Goal: Task Accomplishment & Management: Use online tool/utility

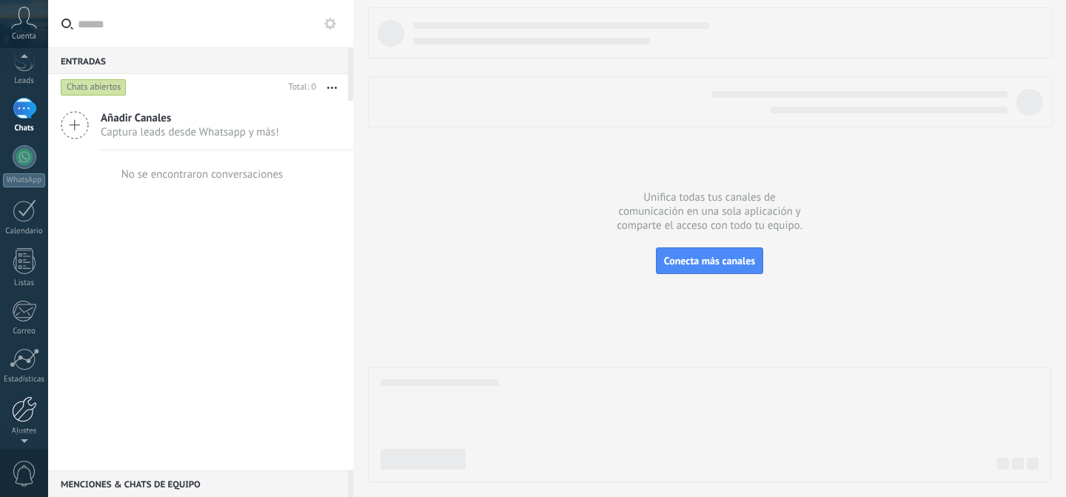
click at [23, 406] on div at bounding box center [24, 409] width 25 height 26
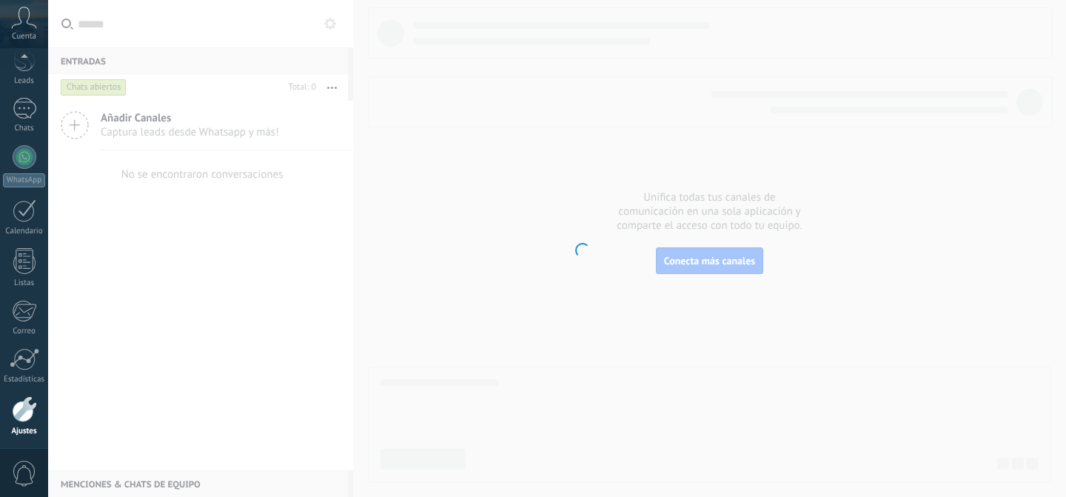
scroll to position [119, 0]
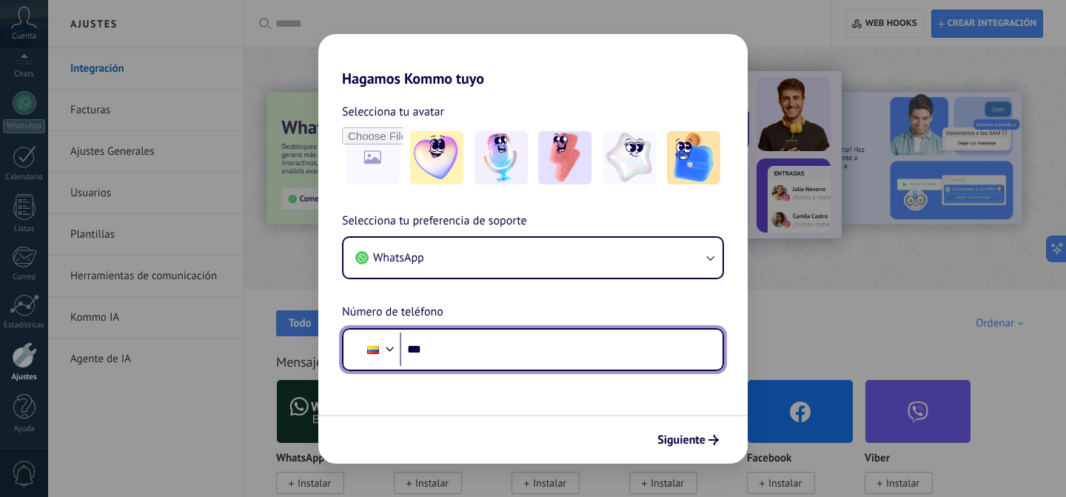
click at [523, 357] on input "***" at bounding box center [555, 349] width 311 height 34
type input "**********"
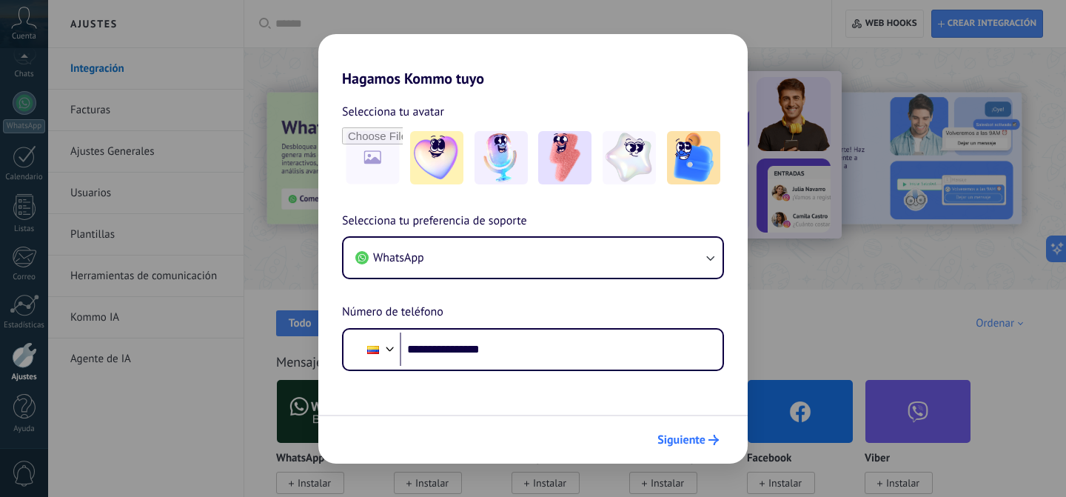
click at [699, 445] on span "Siguiente" at bounding box center [681, 439] width 48 height 10
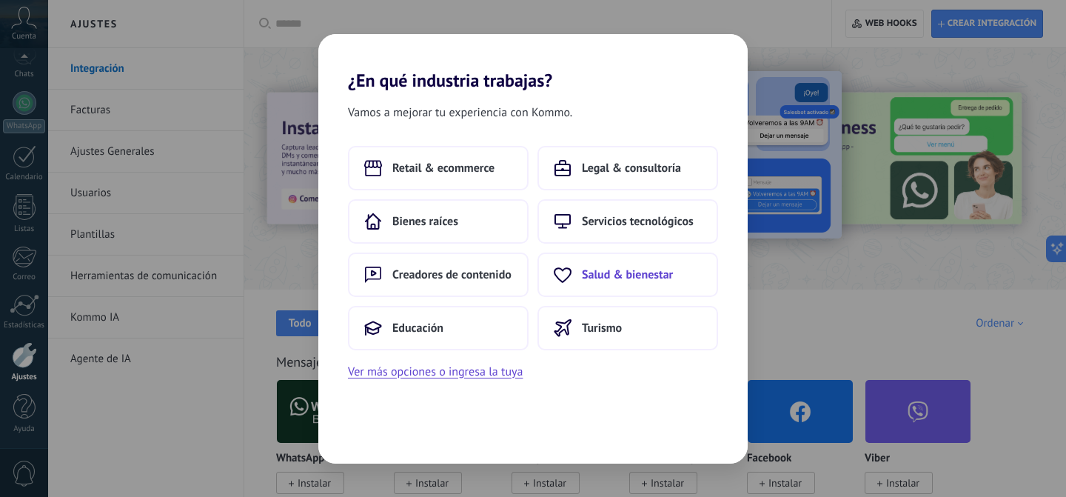
click at [613, 281] on span "Salud & bienestar" at bounding box center [627, 274] width 91 height 15
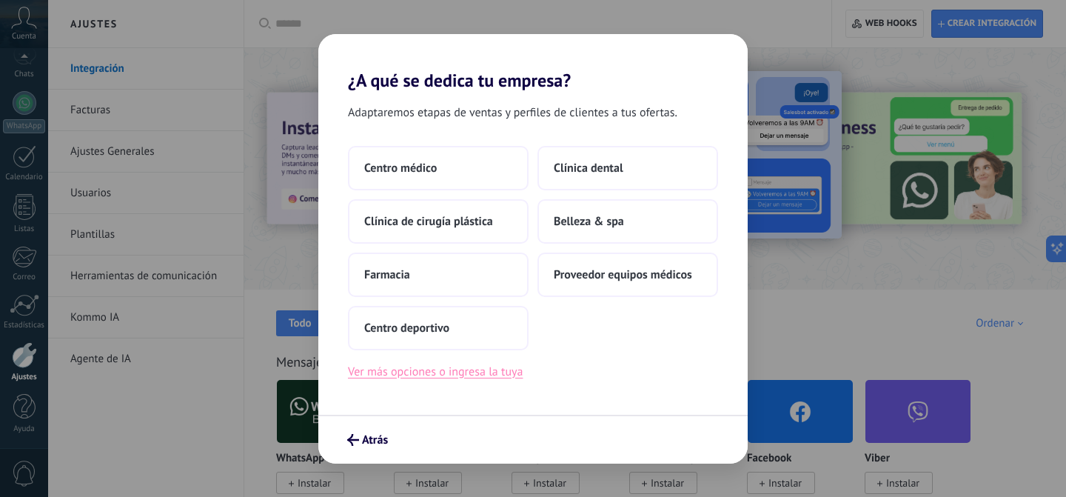
click at [440, 371] on button "Ver más opciones o ingresa la tuya" at bounding box center [435, 371] width 175 height 19
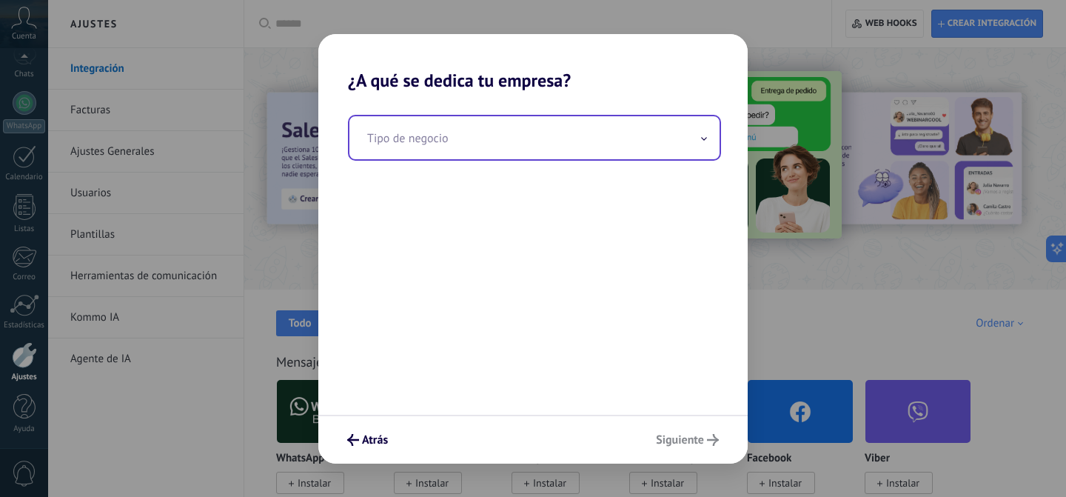
click at [440, 133] on input "text" at bounding box center [534, 137] width 370 height 43
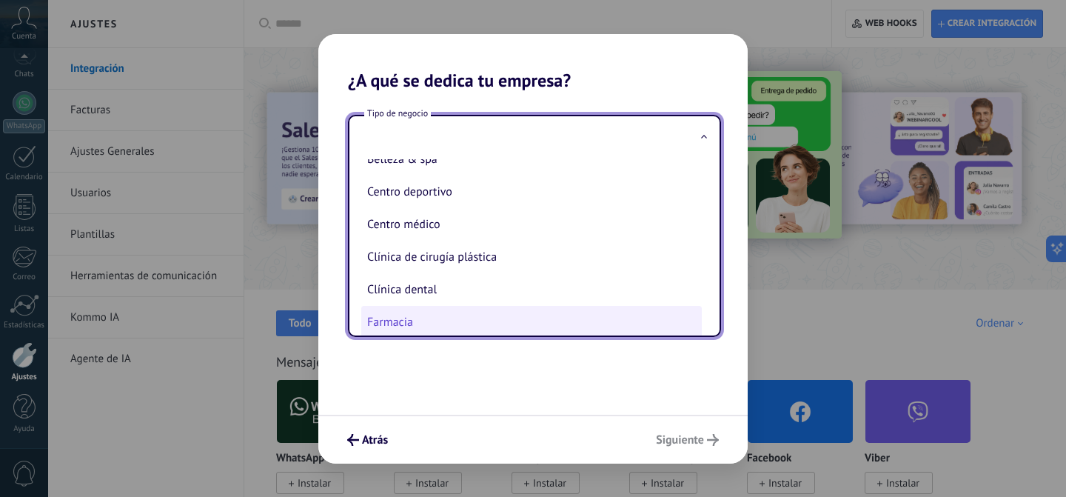
scroll to position [0, 0]
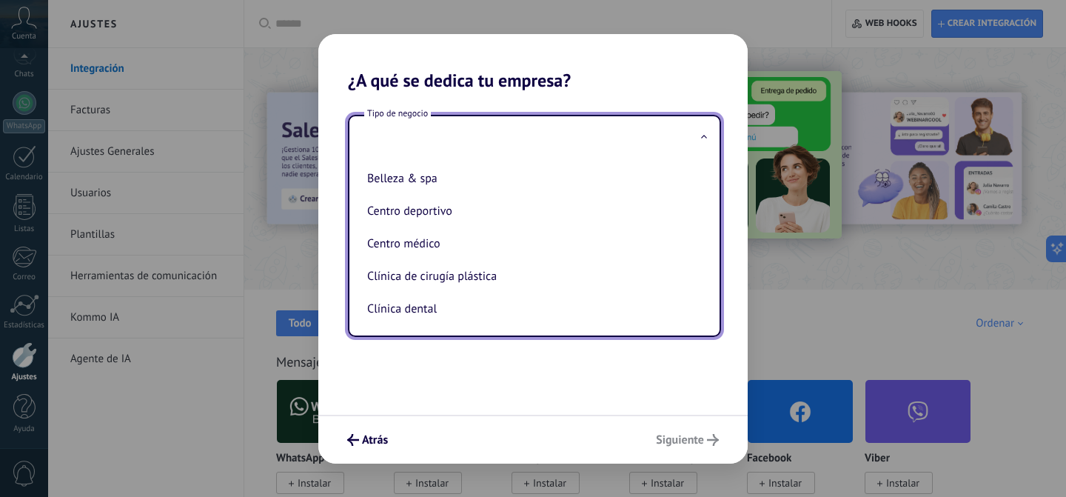
click at [379, 414] on div "Atrás Siguiente" at bounding box center [532, 438] width 429 height 49
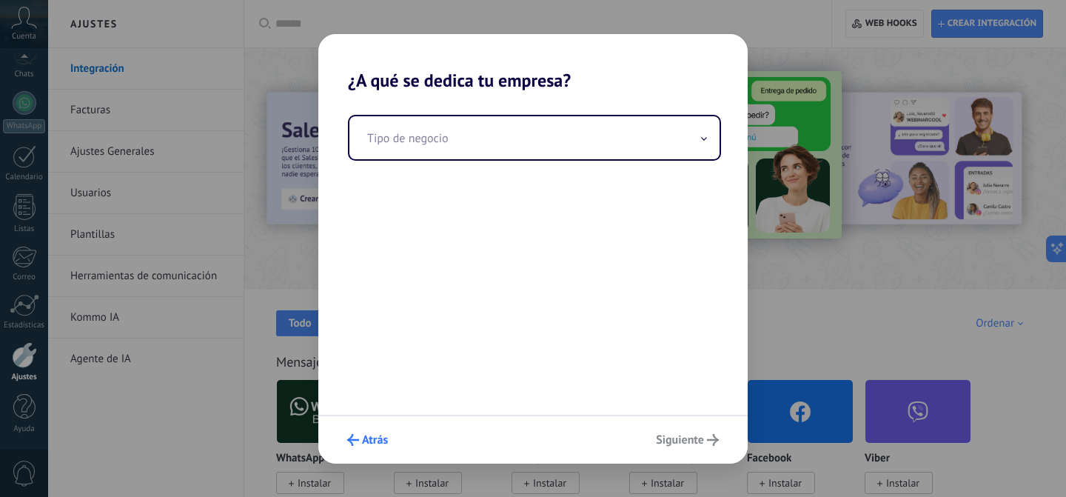
click at [378, 441] on span "Atrás" at bounding box center [375, 439] width 26 height 10
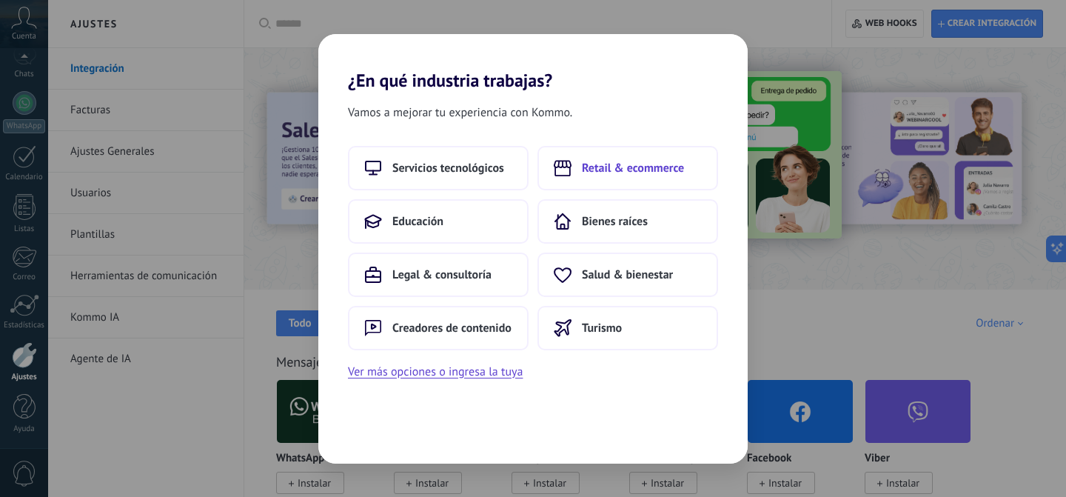
click at [624, 158] on button "Retail & ecommerce" at bounding box center [627, 168] width 181 height 44
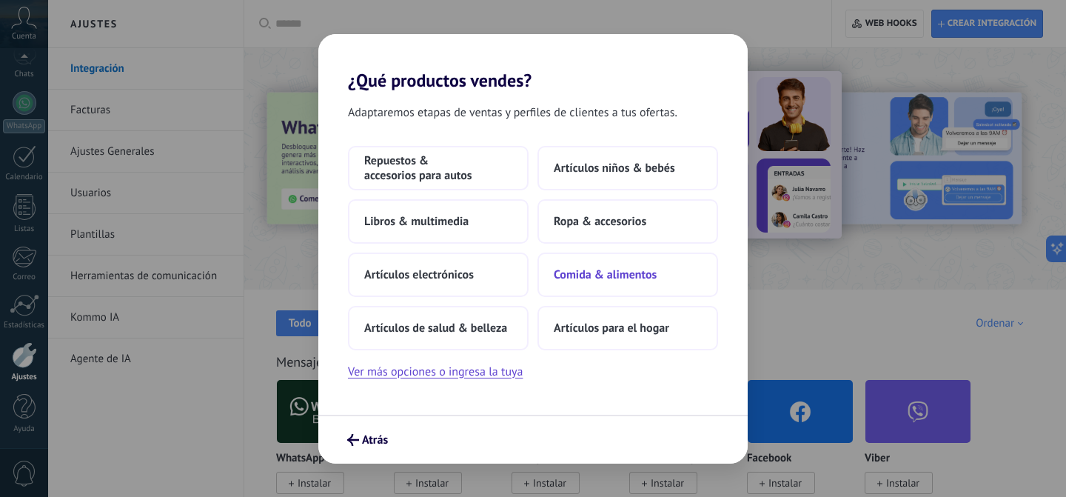
click at [577, 283] on button "Comida & alimentos" at bounding box center [627, 274] width 181 height 44
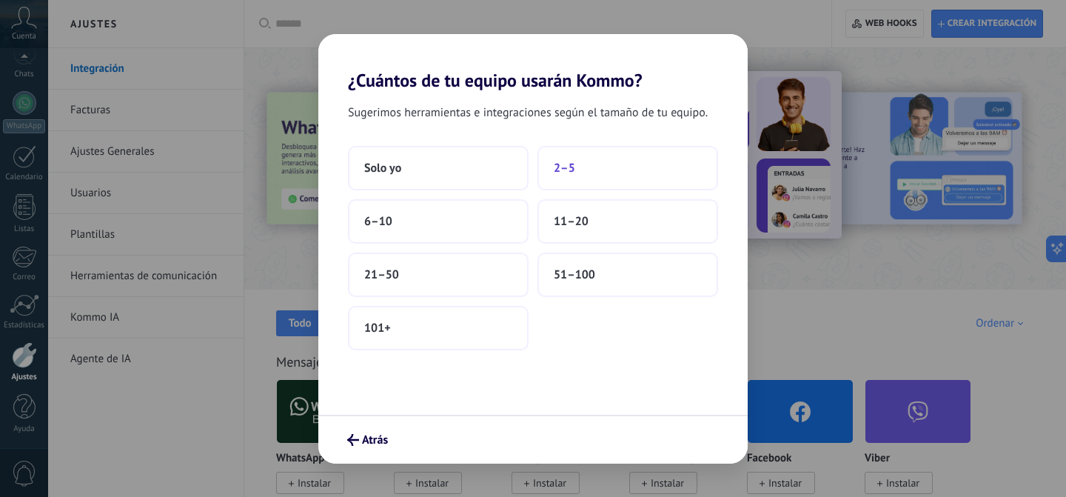
click at [568, 175] on span "2–5" at bounding box center [564, 168] width 21 height 15
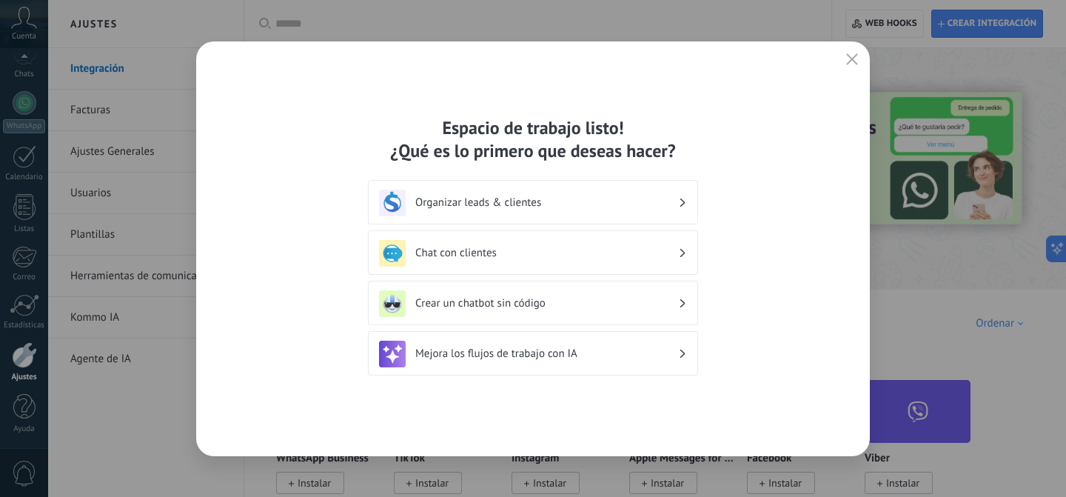
click at [565, 359] on h3 "Mejora los flujos de trabajo con IA" at bounding box center [546, 353] width 263 height 14
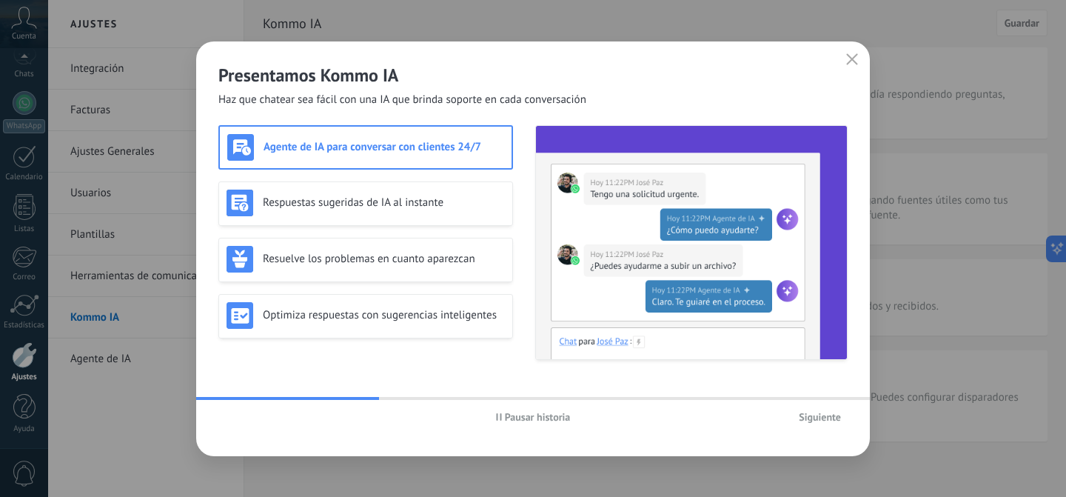
click at [841, 70] on h2 "Presentamos Kommo IA" at bounding box center [532, 75] width 629 height 23
click at [847, 61] on icon "button" at bounding box center [852, 59] width 12 height 12
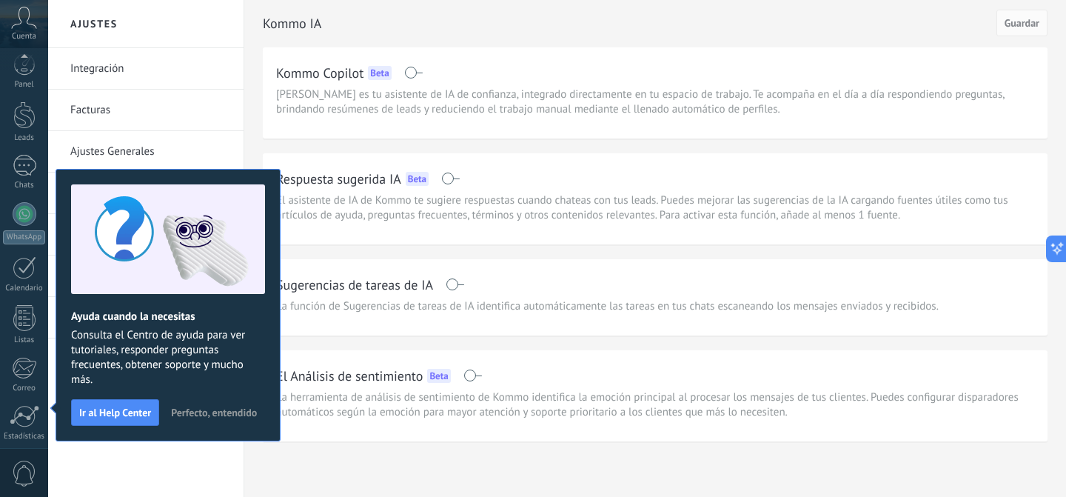
scroll to position [119, 0]
click at [474, 378] on span at bounding box center [472, 375] width 18 height 12
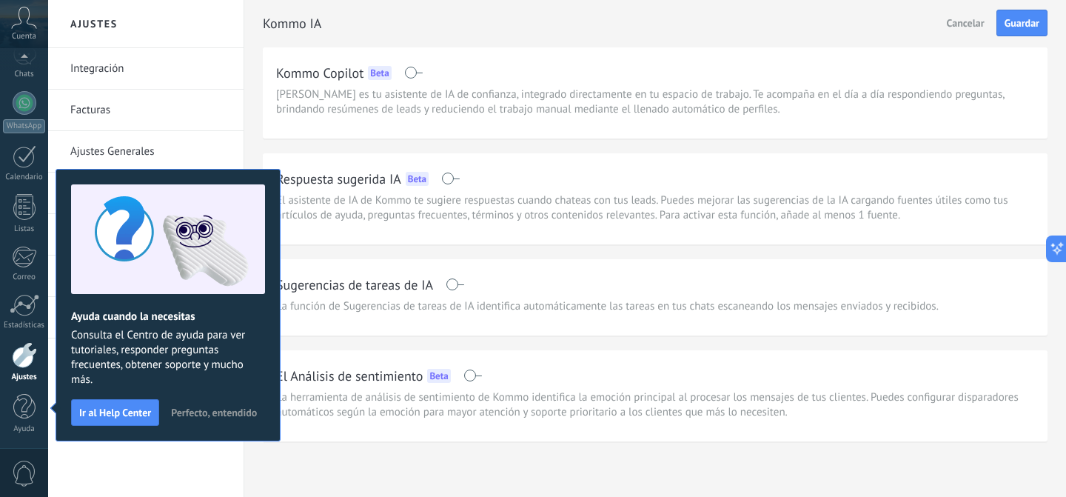
click at [219, 411] on span "Perfecto, entendido" at bounding box center [214, 412] width 86 height 10
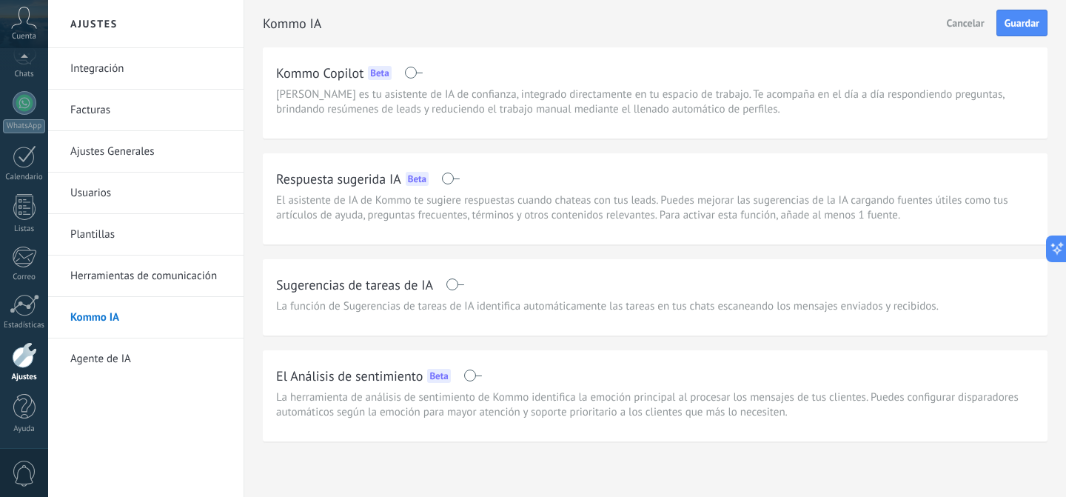
click at [90, 71] on link "Integración" at bounding box center [149, 68] width 158 height 41
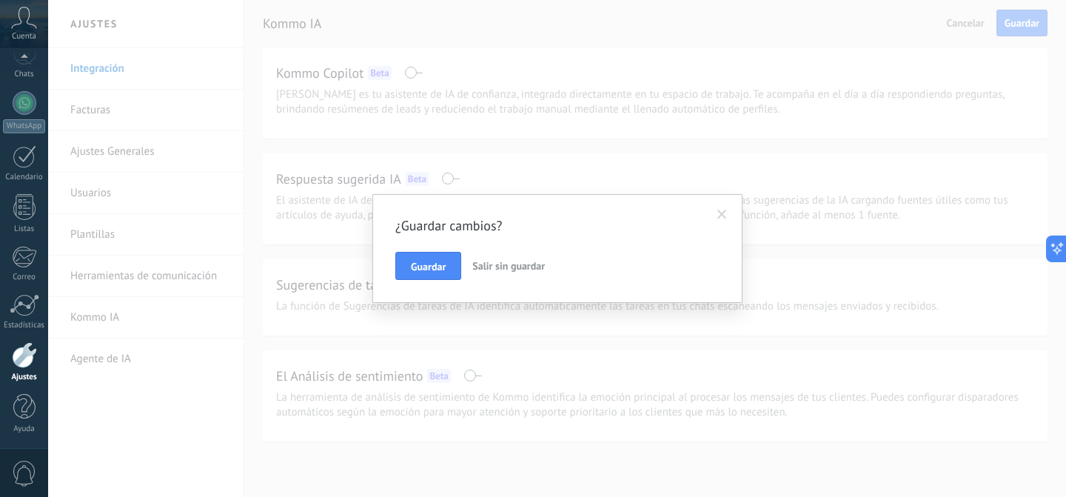
click at [456, 264] on button "Guardar" at bounding box center [428, 266] width 66 height 28
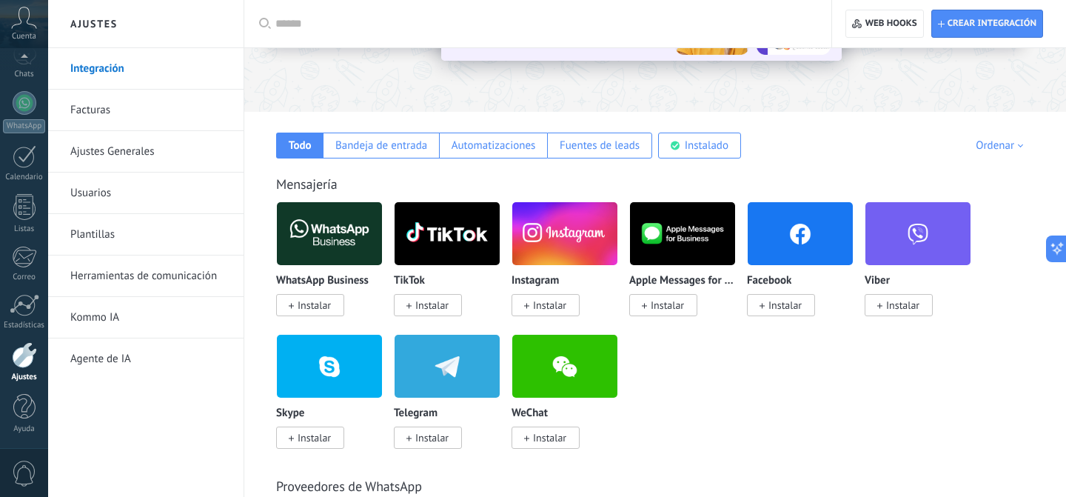
scroll to position [184, 0]
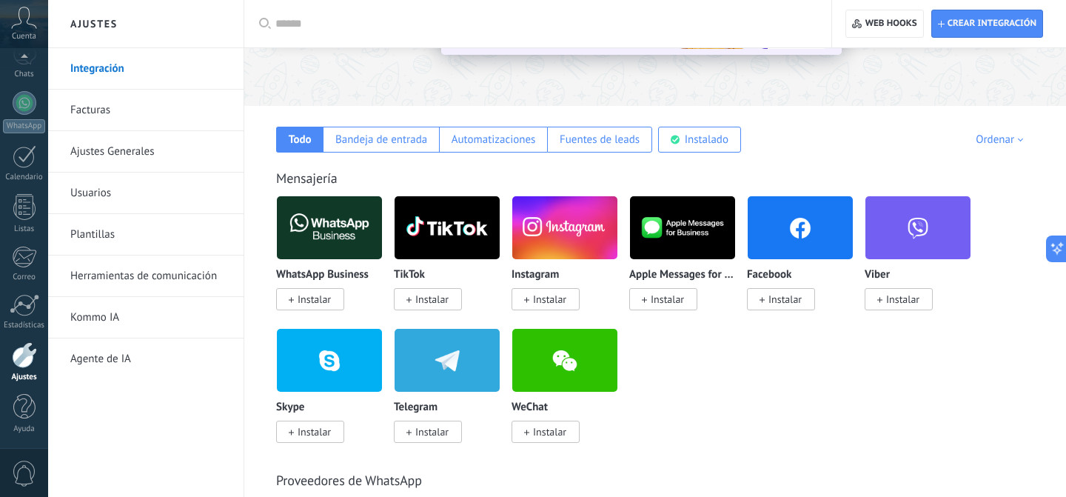
click at [301, 300] on span "Instalar" at bounding box center [313, 298] width 33 height 13
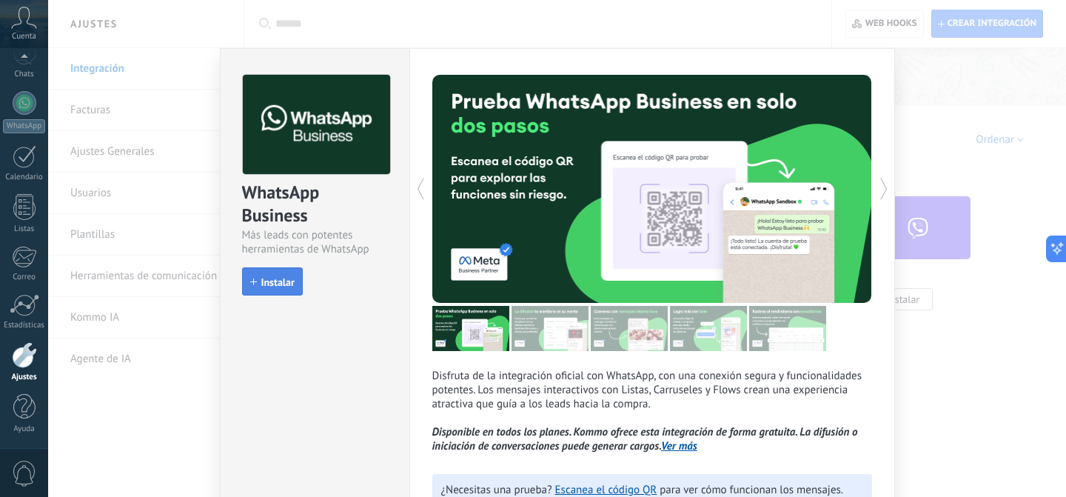
click at [277, 284] on span "Instalar" at bounding box center [277, 282] width 33 height 10
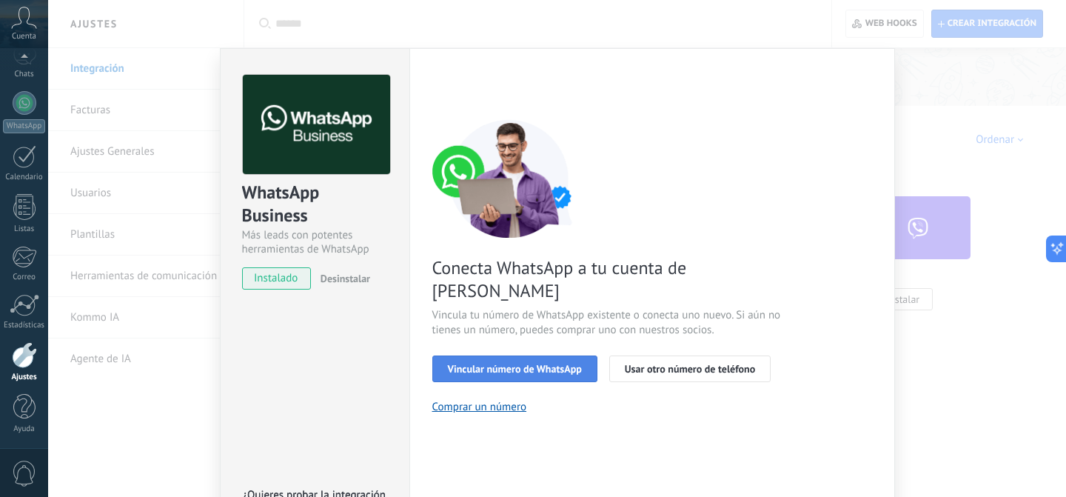
click at [546, 363] on span "Vincular número de WhatsApp" at bounding box center [515, 368] width 134 height 10
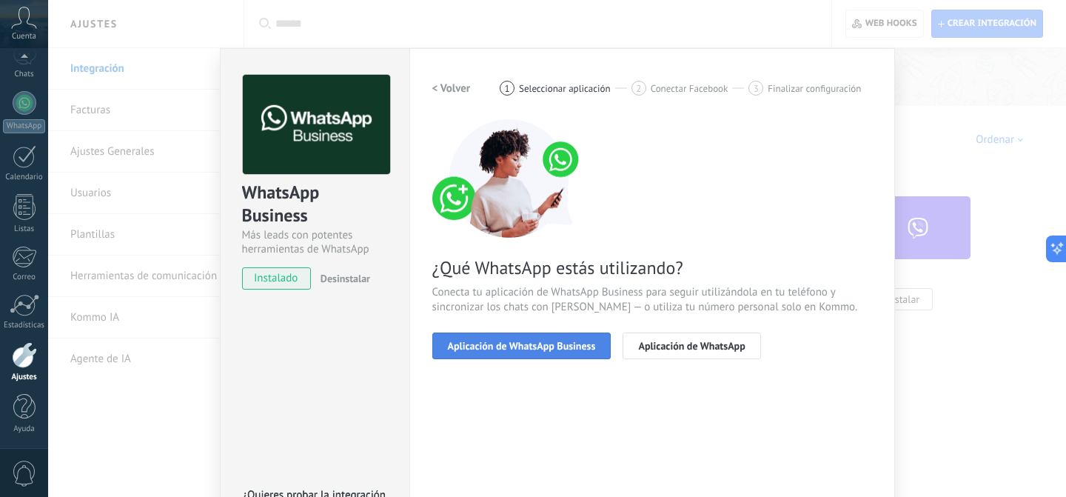
click at [546, 352] on button "Aplicación de WhatsApp Business" at bounding box center [521, 345] width 179 height 27
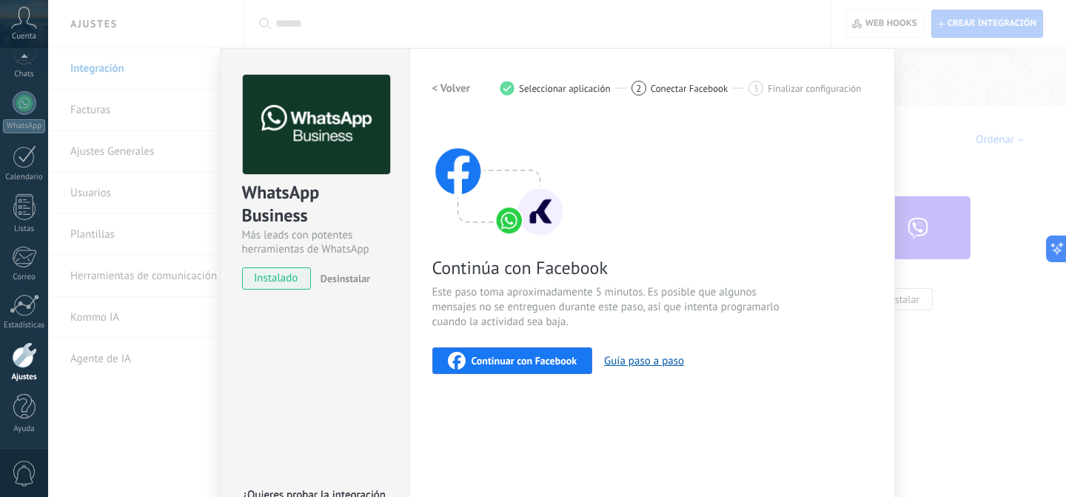
click at [545, 355] on span "Continuar con Facebook" at bounding box center [524, 360] width 106 height 10
